Goal: Task Accomplishment & Management: Complete application form

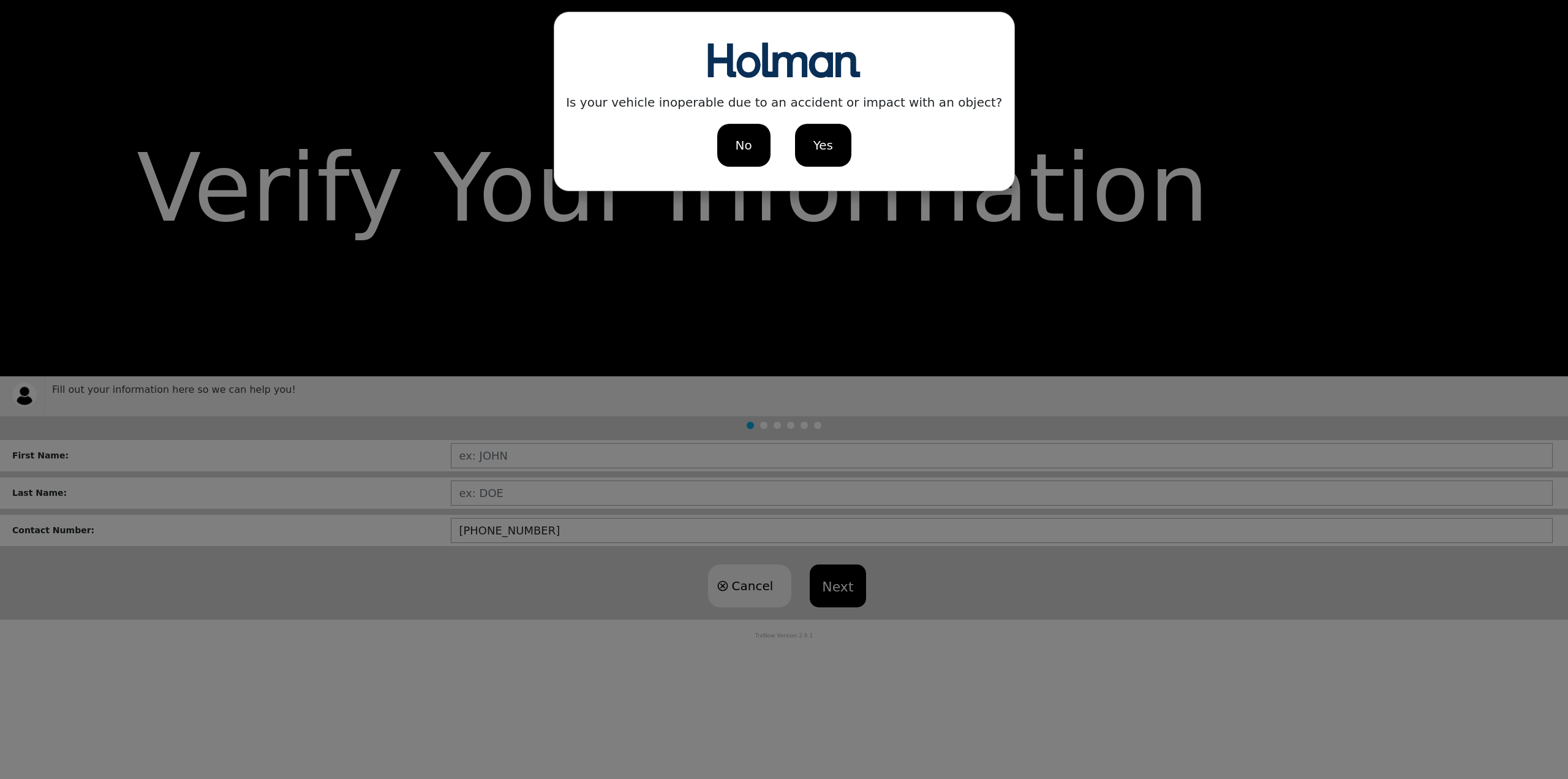
click at [811, 146] on div "Yes" at bounding box center [822, 145] width 56 height 43
click at [736, 141] on span "No" at bounding box center [743, 145] width 17 height 18
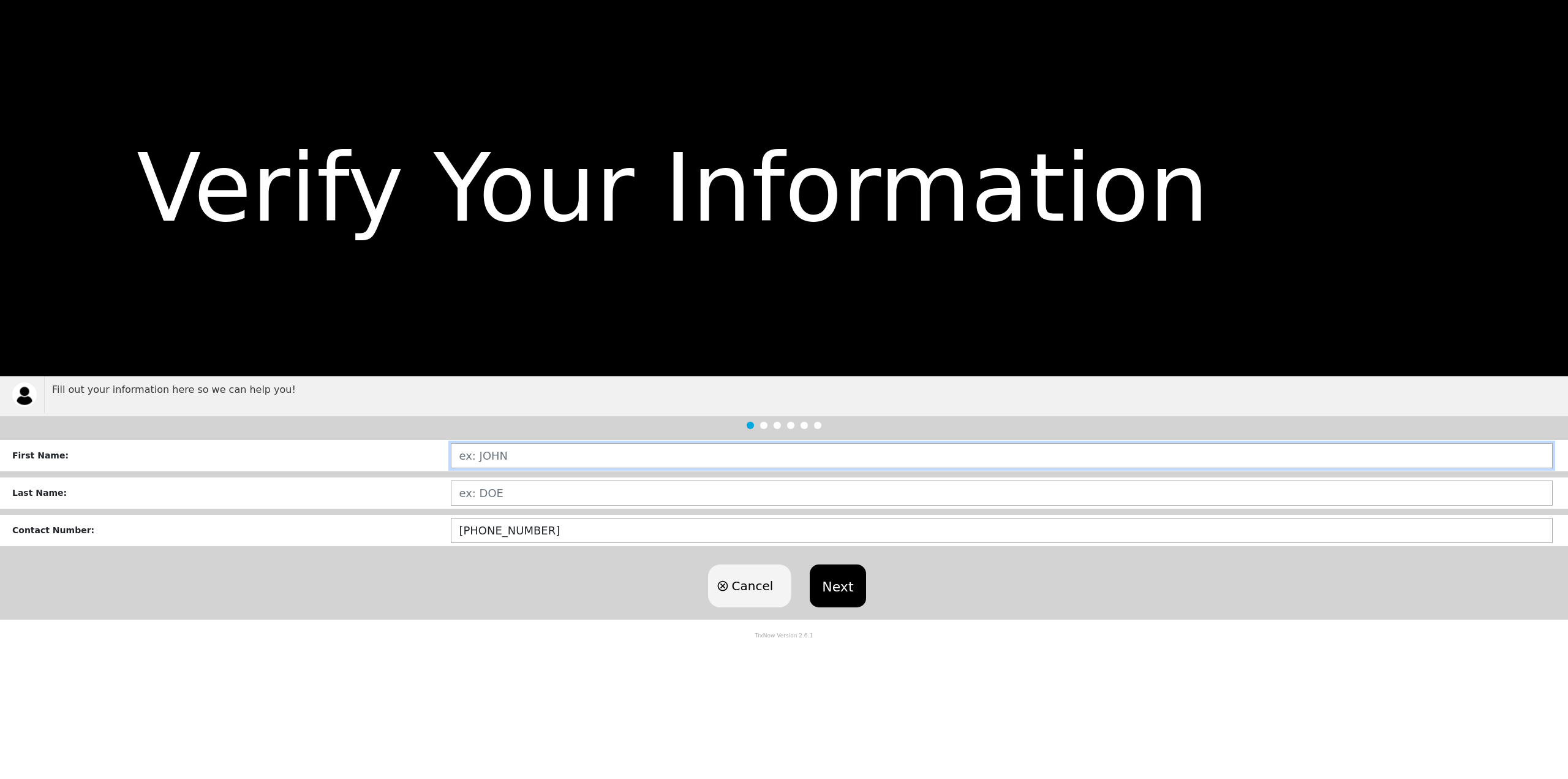
click at [495, 462] on input "text" at bounding box center [1002, 456] width 1102 height 25
type input "[PERSON_NAME]"
click at [419, 562] on div "Cancel Next" at bounding box center [784, 585] width 1568 height 67
click at [827, 578] on button "Next" at bounding box center [837, 585] width 56 height 43
